Goal: Check status: Check status

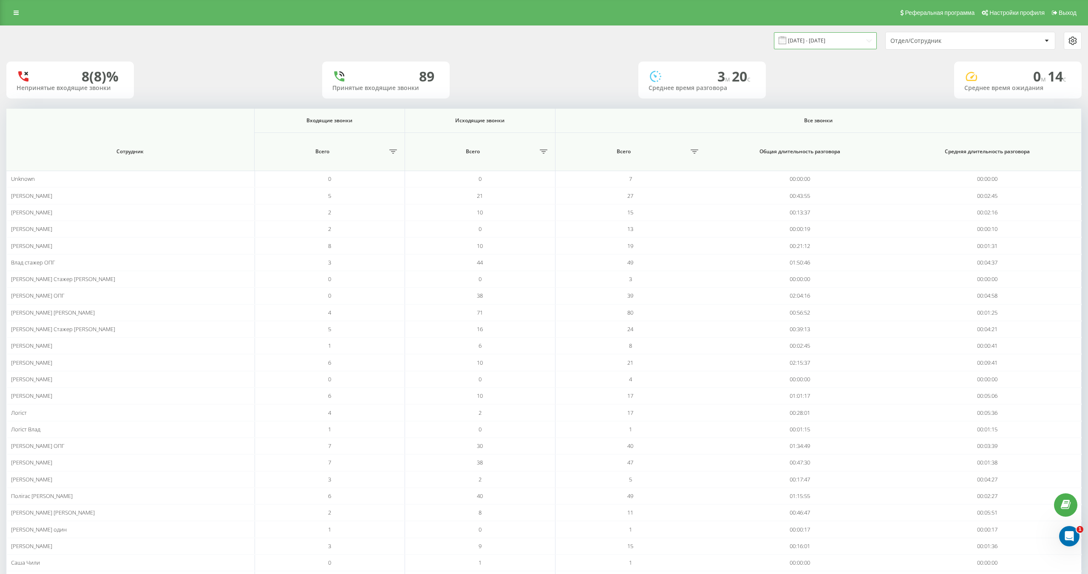
click at [817, 44] on input "[DATE] - [DATE]" at bounding box center [825, 40] width 103 height 17
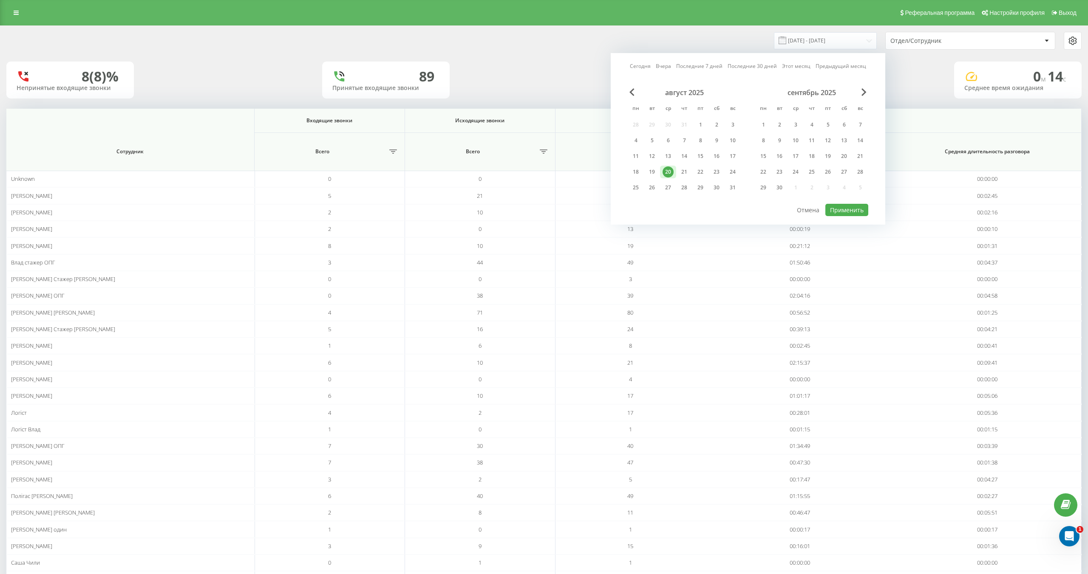
click at [667, 167] on div "20" at bounding box center [667, 172] width 11 height 11
click at [833, 208] on button "Применить" at bounding box center [846, 210] width 43 height 12
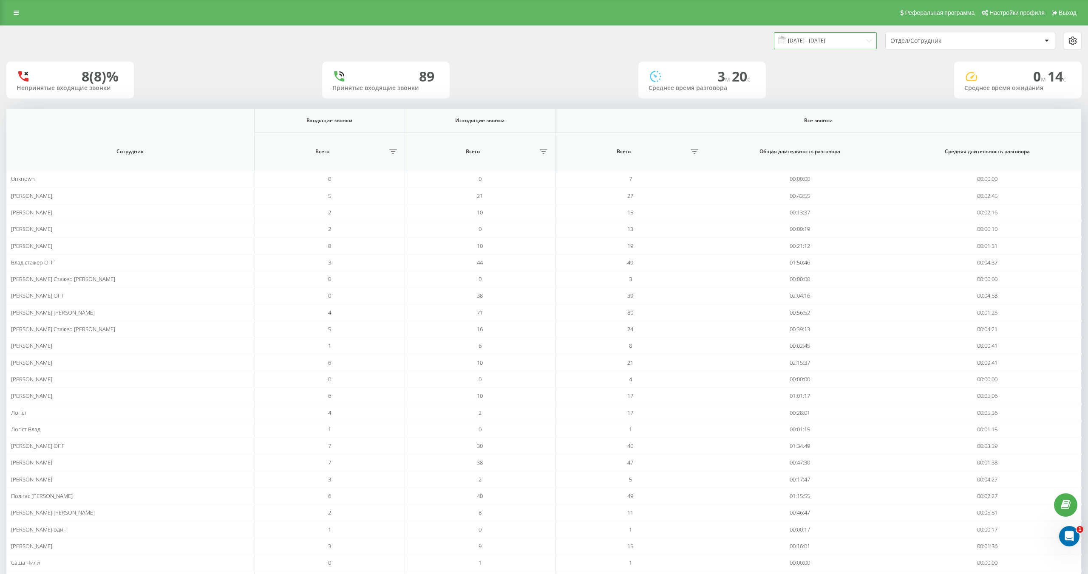
click at [815, 39] on input "[DATE] - [DATE]" at bounding box center [825, 40] width 103 height 17
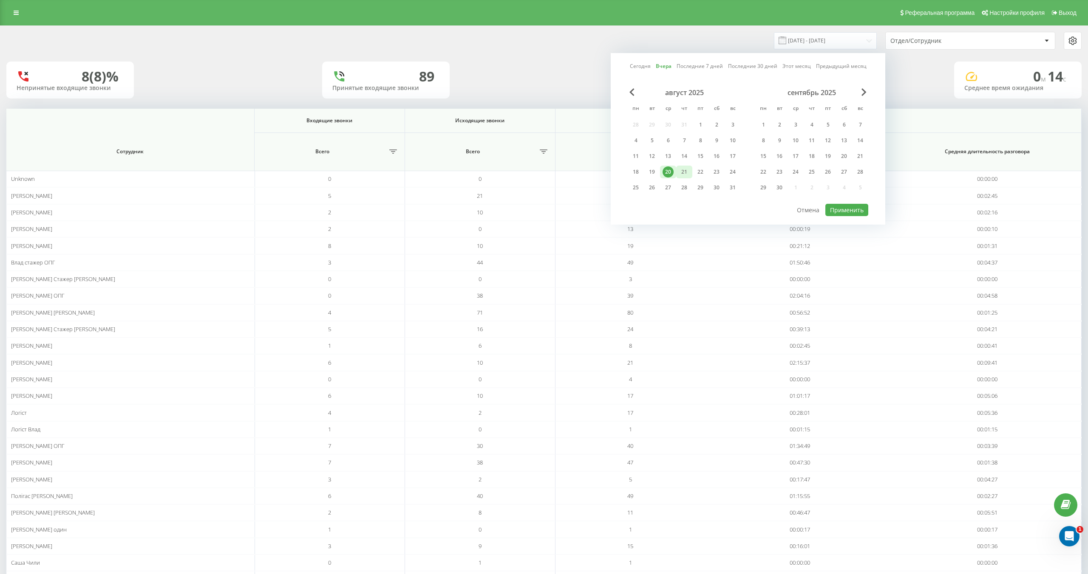
click at [686, 167] on div "21" at bounding box center [684, 172] width 11 height 11
click at [840, 209] on button "Применить" at bounding box center [846, 210] width 43 height 12
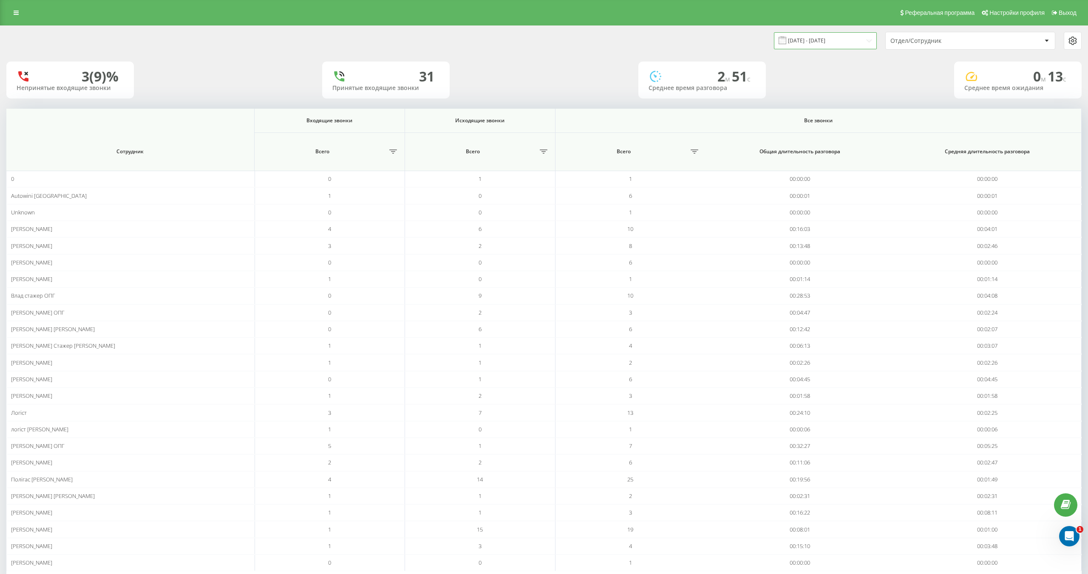
click at [803, 40] on input "[DATE] - [DATE]" at bounding box center [825, 40] width 103 height 17
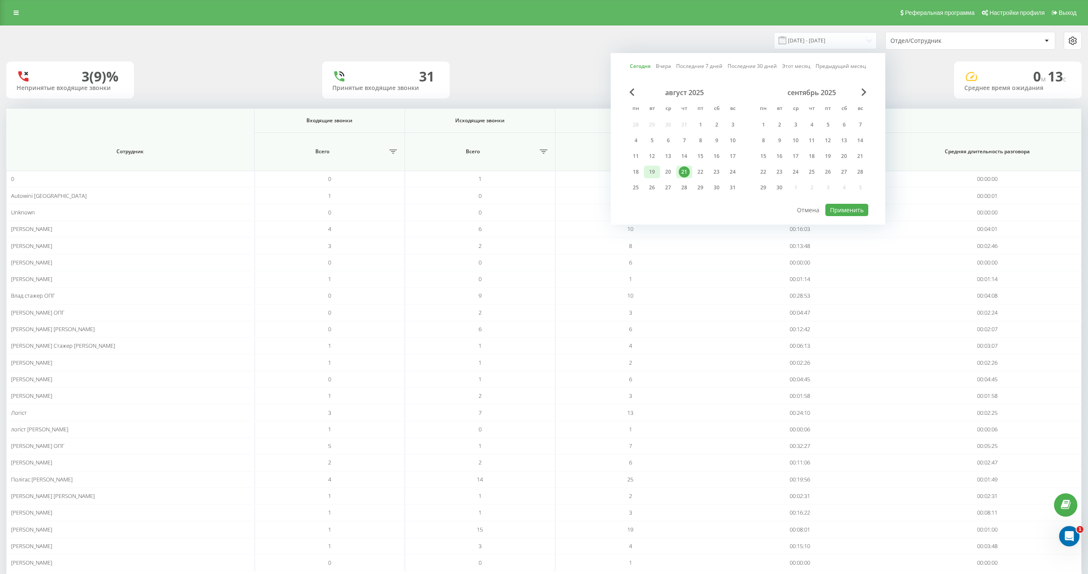
click at [656, 170] on div "19" at bounding box center [651, 172] width 11 height 11
click at [840, 210] on button "Применить" at bounding box center [846, 210] width 43 height 12
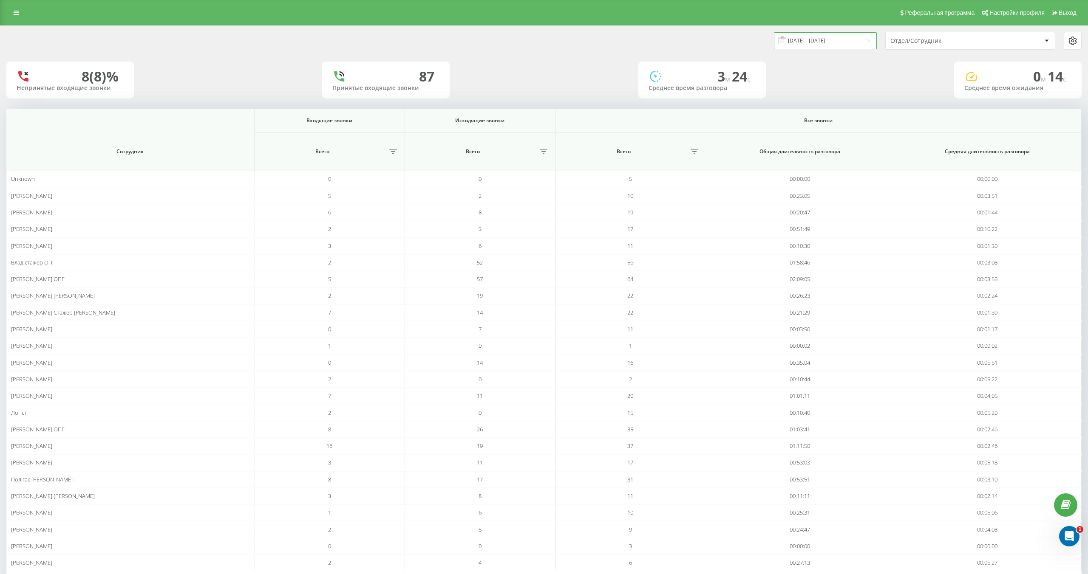
click at [832, 45] on input "[DATE] - [DATE]" at bounding box center [825, 40] width 103 height 17
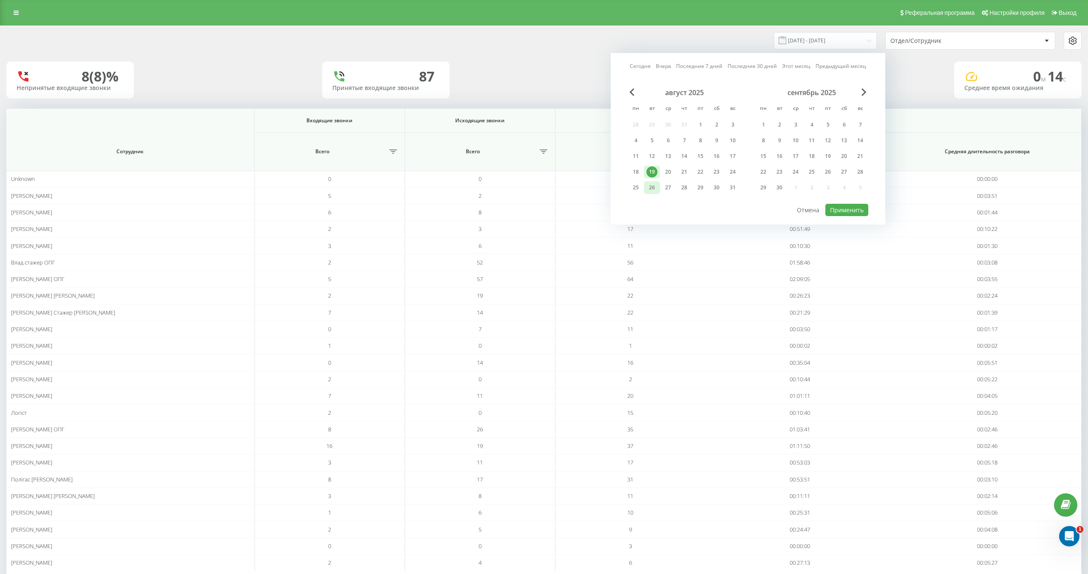
drag, startPoint x: 639, startPoint y: 175, endPoint x: 647, endPoint y: 191, distance: 18.1
click at [639, 175] on div "18" at bounding box center [635, 172] width 11 height 11
click at [851, 211] on button "Применить" at bounding box center [846, 210] width 43 height 12
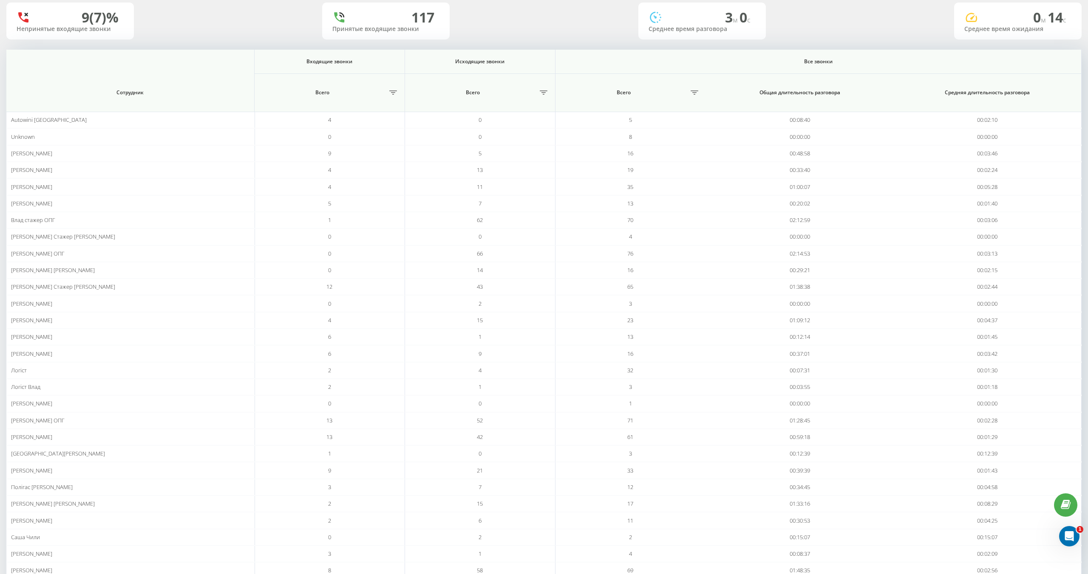
scroll to position [10, 0]
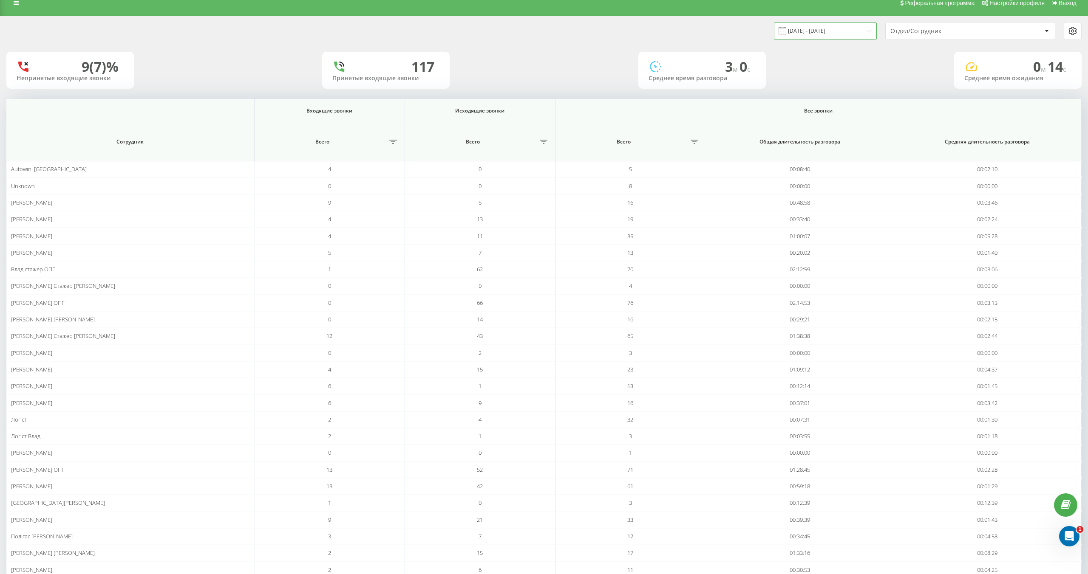
click at [852, 27] on input "[DATE] - [DATE]" at bounding box center [825, 31] width 103 height 17
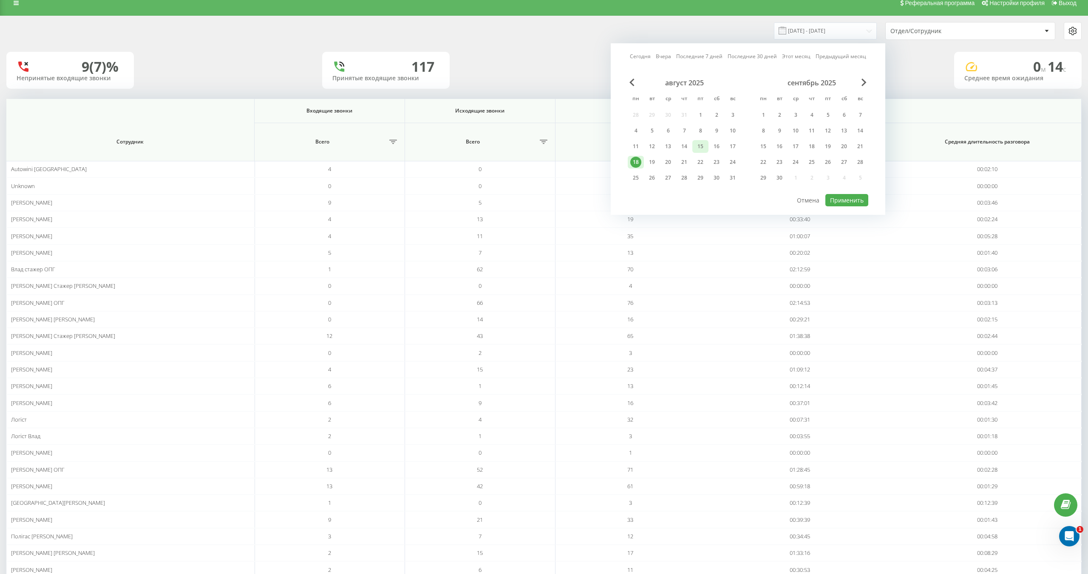
click at [705, 147] on div "15" at bounding box center [700, 146] width 11 height 11
click at [843, 191] on div "август 2025 пн вт ср чт пт сб вс 28 29 30 31 1 2 3 4 5 6 7 8 9 10 11 12 13 14 1…" at bounding box center [748, 136] width 240 height 115
click at [843, 198] on button "Применить" at bounding box center [846, 200] width 43 height 12
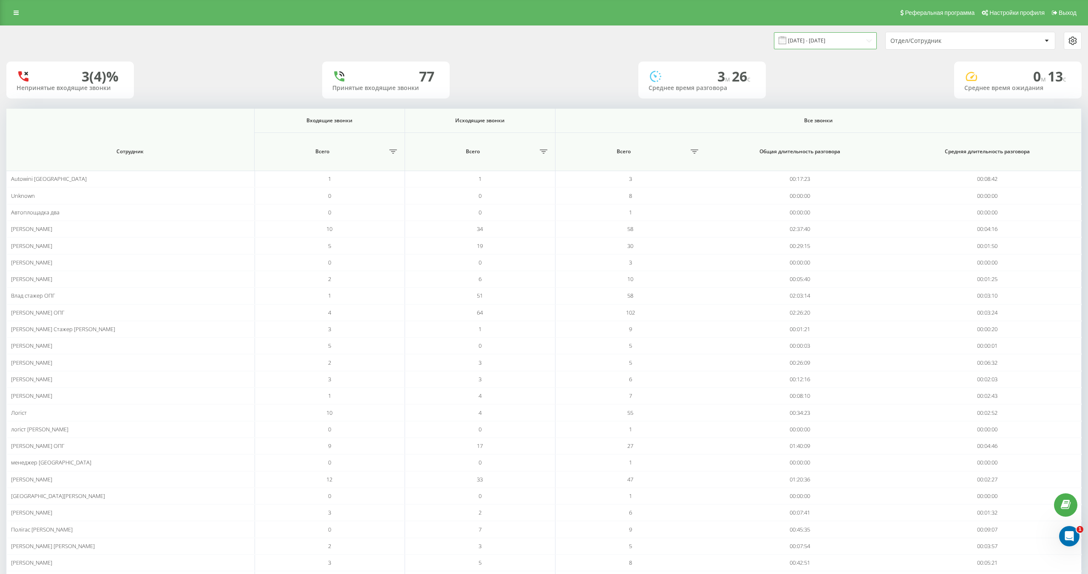
click at [809, 39] on input "[DATE] - [DATE]" at bounding box center [825, 40] width 103 height 17
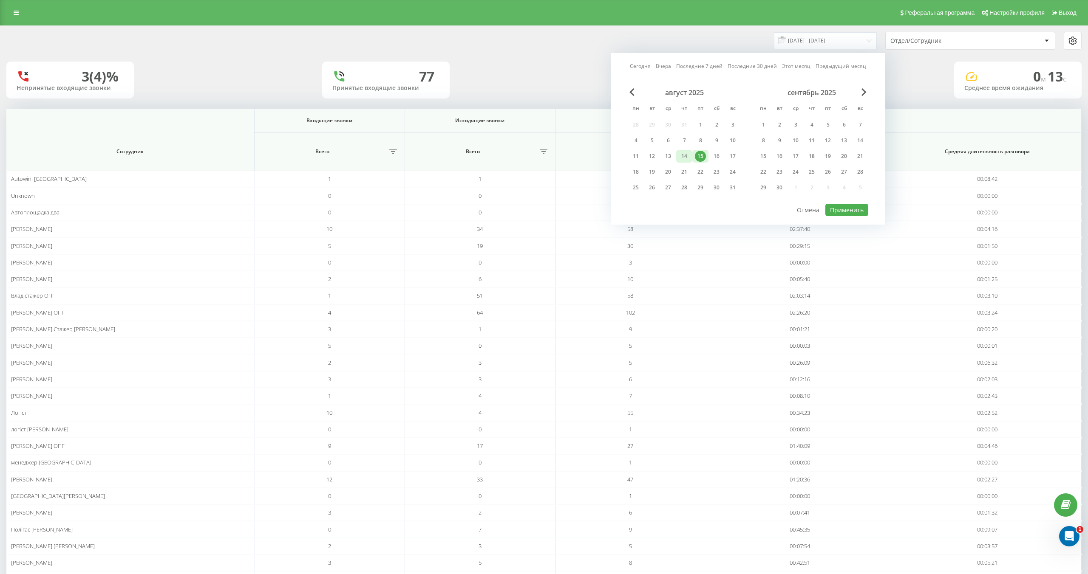
click at [689, 158] on div "14" at bounding box center [684, 156] width 11 height 11
click at [837, 209] on button "Применить" at bounding box center [846, 210] width 43 height 12
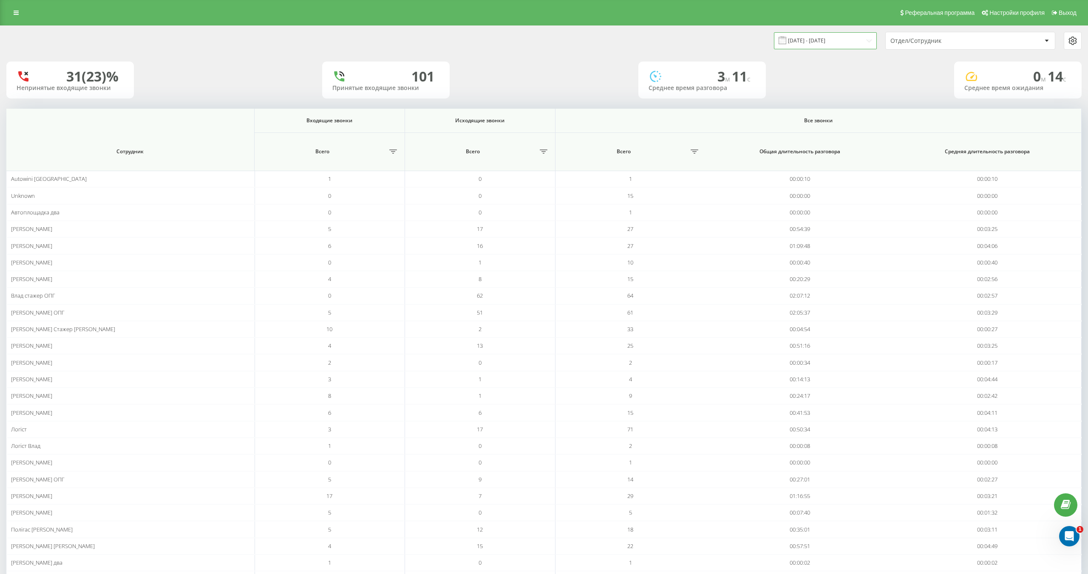
click at [807, 35] on input "[DATE] - [DATE]" at bounding box center [825, 40] width 103 height 17
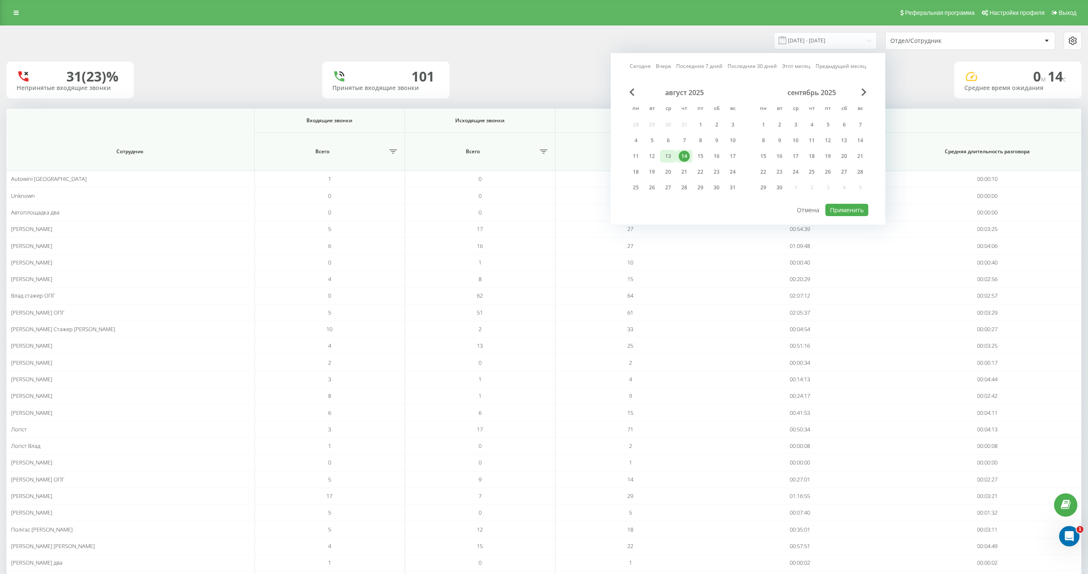
click at [674, 154] on div "13" at bounding box center [668, 156] width 16 height 13
click at [858, 206] on button "Применить" at bounding box center [846, 210] width 43 height 12
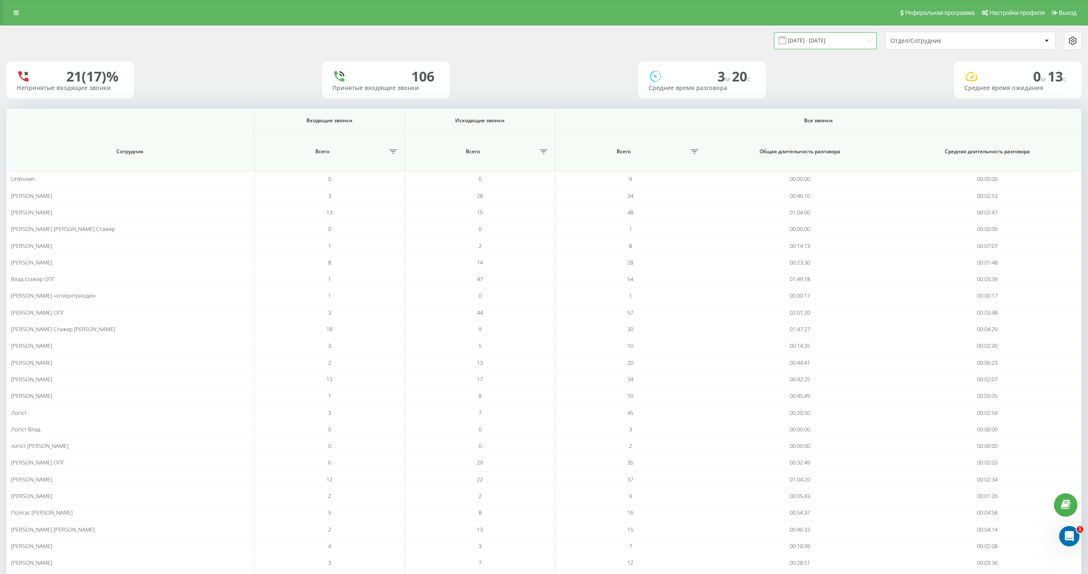
click at [825, 42] on input "[DATE] - [DATE]" at bounding box center [825, 40] width 103 height 17
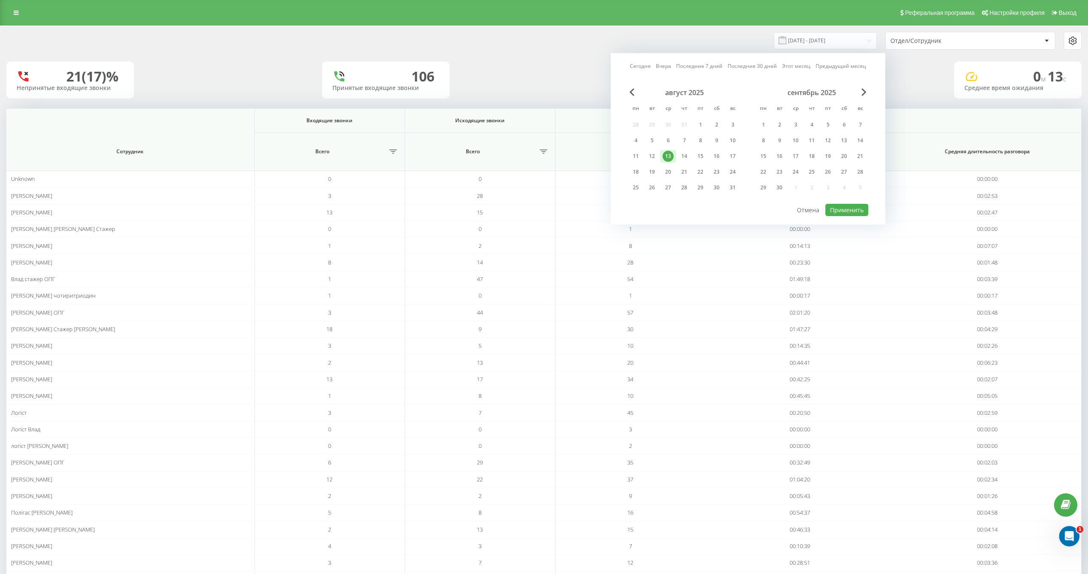
click at [659, 157] on div "12" at bounding box center [652, 156] width 16 height 13
click at [826, 209] on button "Применить" at bounding box center [846, 210] width 43 height 12
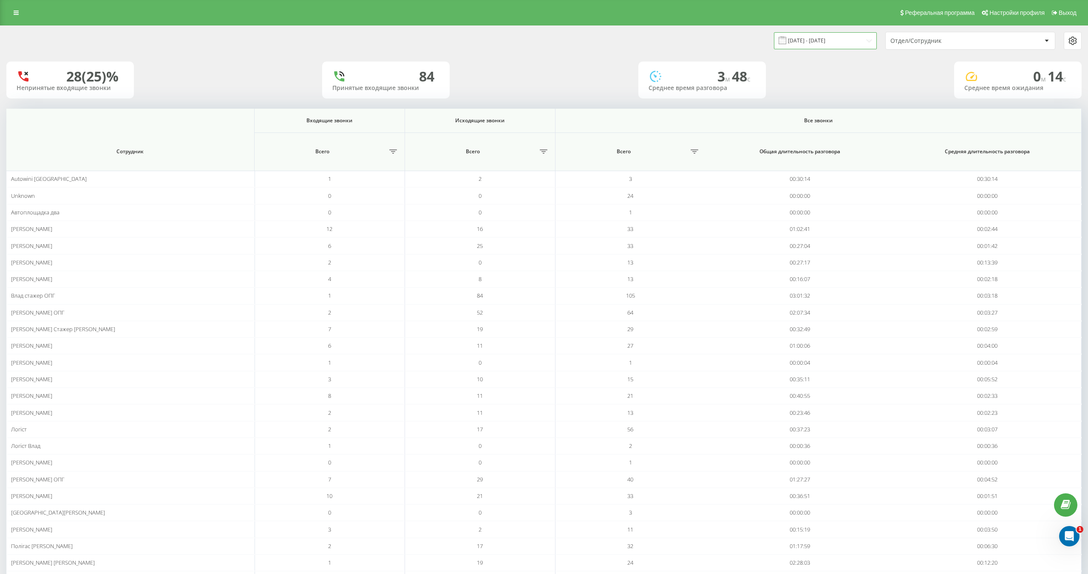
click at [816, 45] on input "[DATE] - [DATE]" at bounding box center [825, 40] width 103 height 17
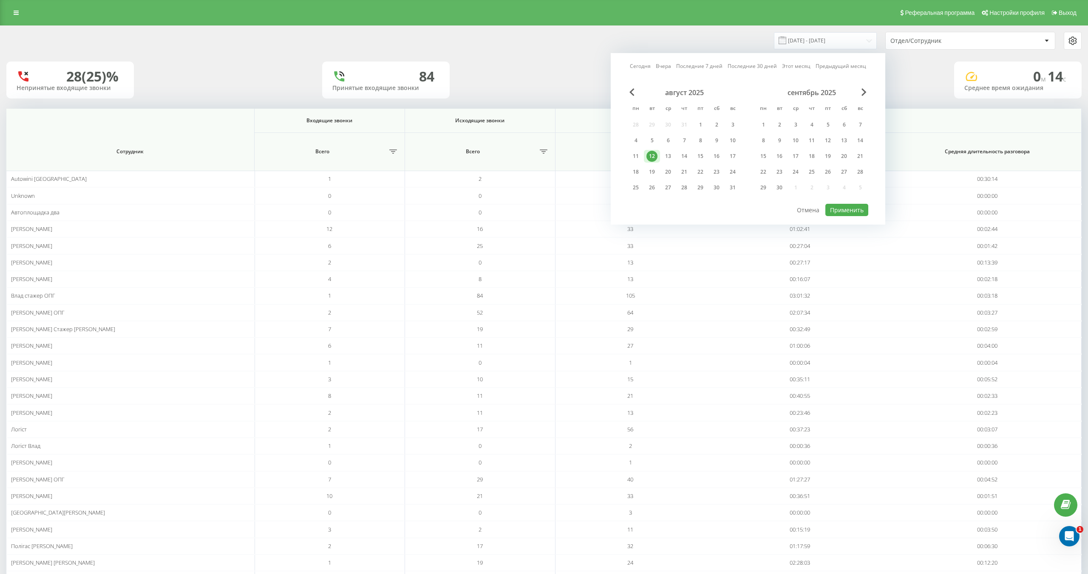
click at [644, 156] on div "12" at bounding box center [652, 156] width 16 height 13
click at [640, 156] on div "11" at bounding box center [635, 156] width 11 height 11
drag, startPoint x: 848, startPoint y: 210, endPoint x: 843, endPoint y: 212, distance: 4.8
click at [848, 210] on button "Применить" at bounding box center [846, 210] width 43 height 12
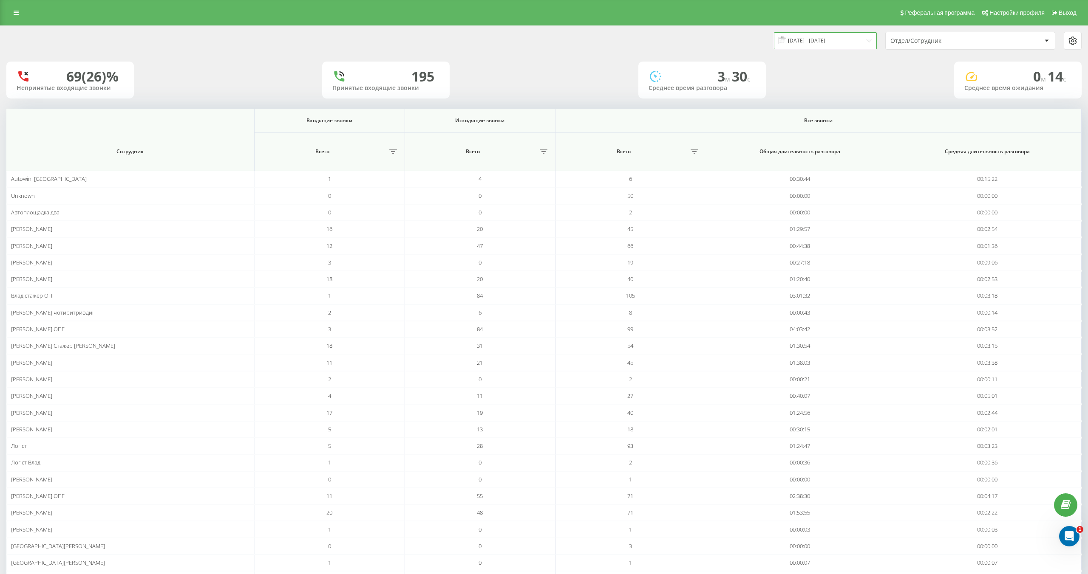
click at [825, 40] on input "[DATE] - [DATE]" at bounding box center [825, 40] width 103 height 17
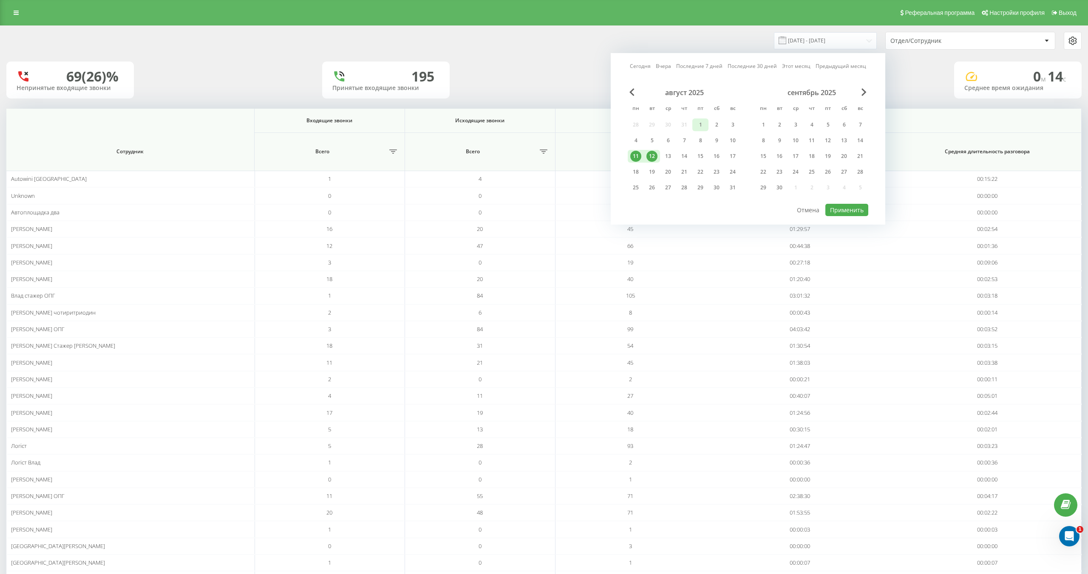
click at [704, 122] on div "1" at bounding box center [700, 124] width 11 height 11
click at [685, 174] on div "21" at bounding box center [684, 172] width 11 height 11
click at [835, 209] on button "Применить" at bounding box center [846, 210] width 43 height 12
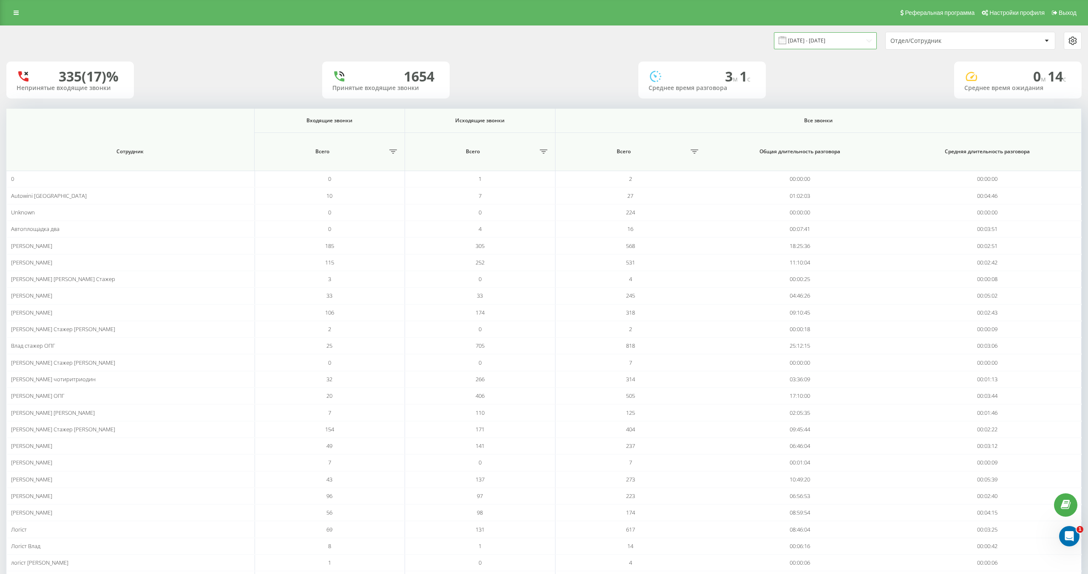
click at [811, 40] on input "[DATE] - [DATE]" at bounding box center [825, 40] width 103 height 17
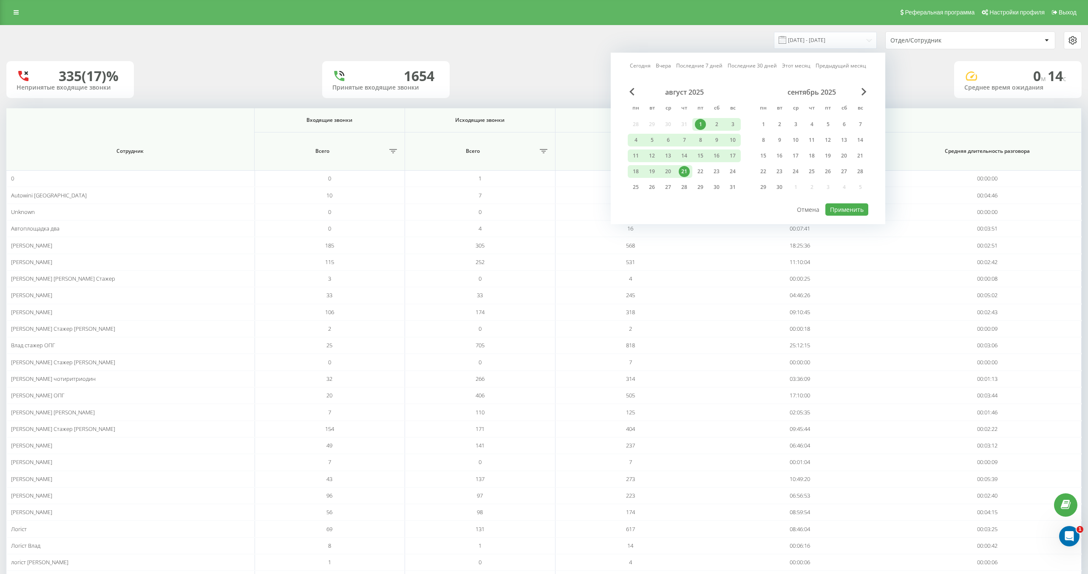
click at [689, 168] on div "21" at bounding box center [684, 171] width 16 height 13
click at [831, 202] on div "август 2025 пн вт ср чт пт сб вс 28 29 30 31 1 2 3 4 5 6 7 8 9 10 11 12 13 14 1…" at bounding box center [748, 145] width 240 height 115
click at [837, 208] on button "Применить" at bounding box center [846, 210] width 43 height 12
type input "[DATE] - [DATE]"
